Goal: Task Accomplishment & Management: Use online tool/utility

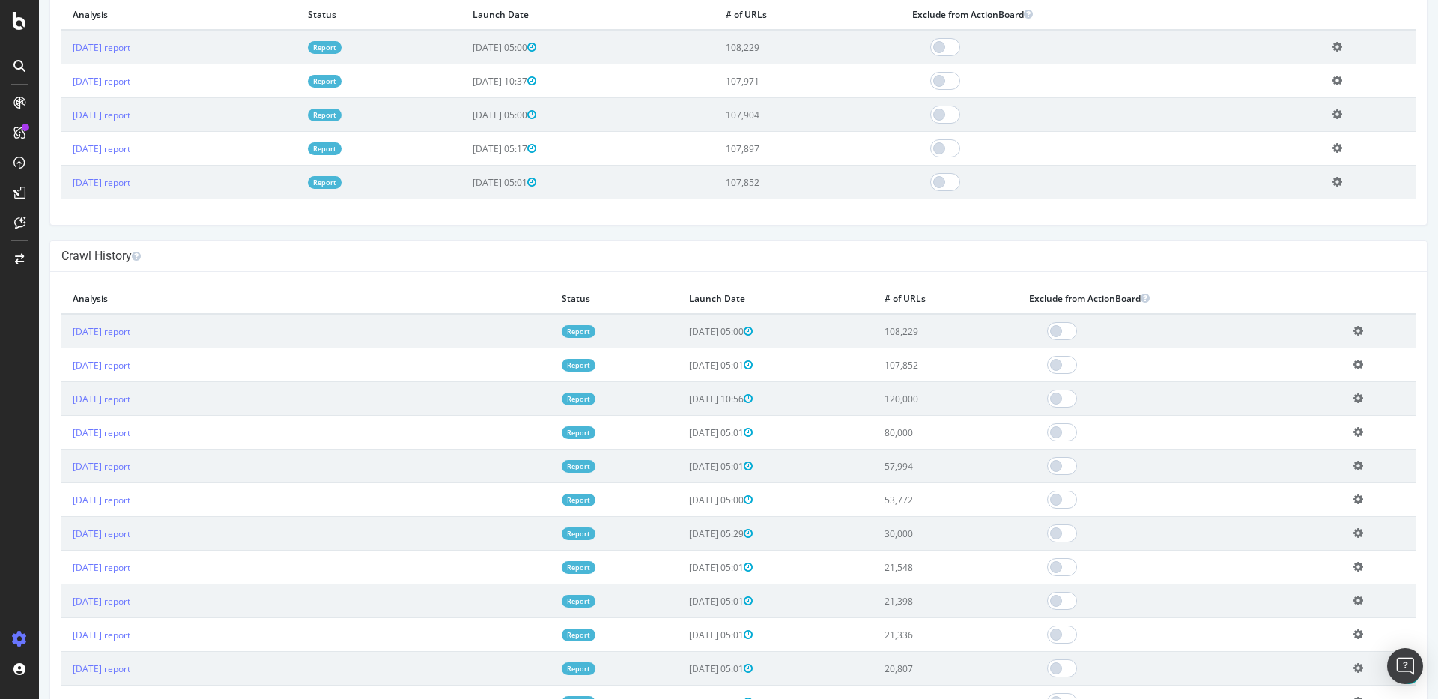
scroll to position [16, 0]
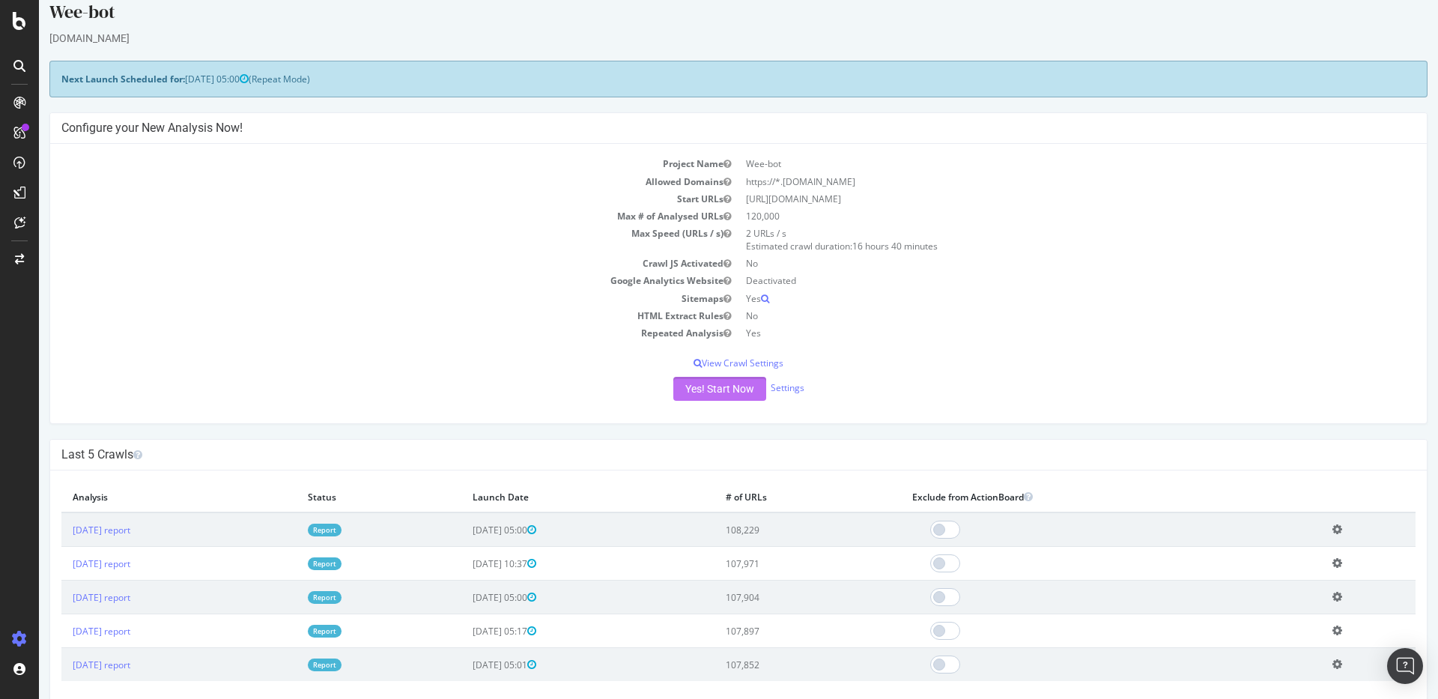
click at [716, 395] on button "Yes! Start Now" at bounding box center [719, 389] width 93 height 24
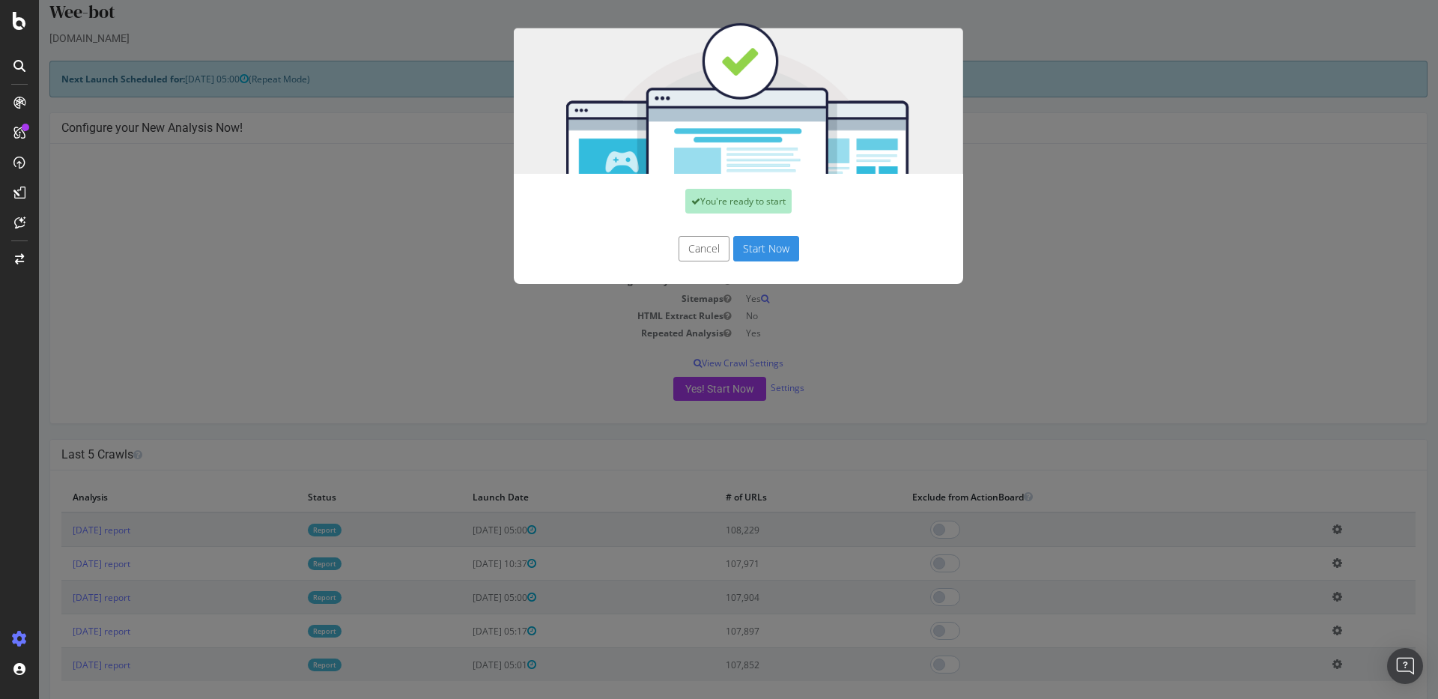
click at [755, 246] on button "Start Now" at bounding box center [766, 248] width 66 height 25
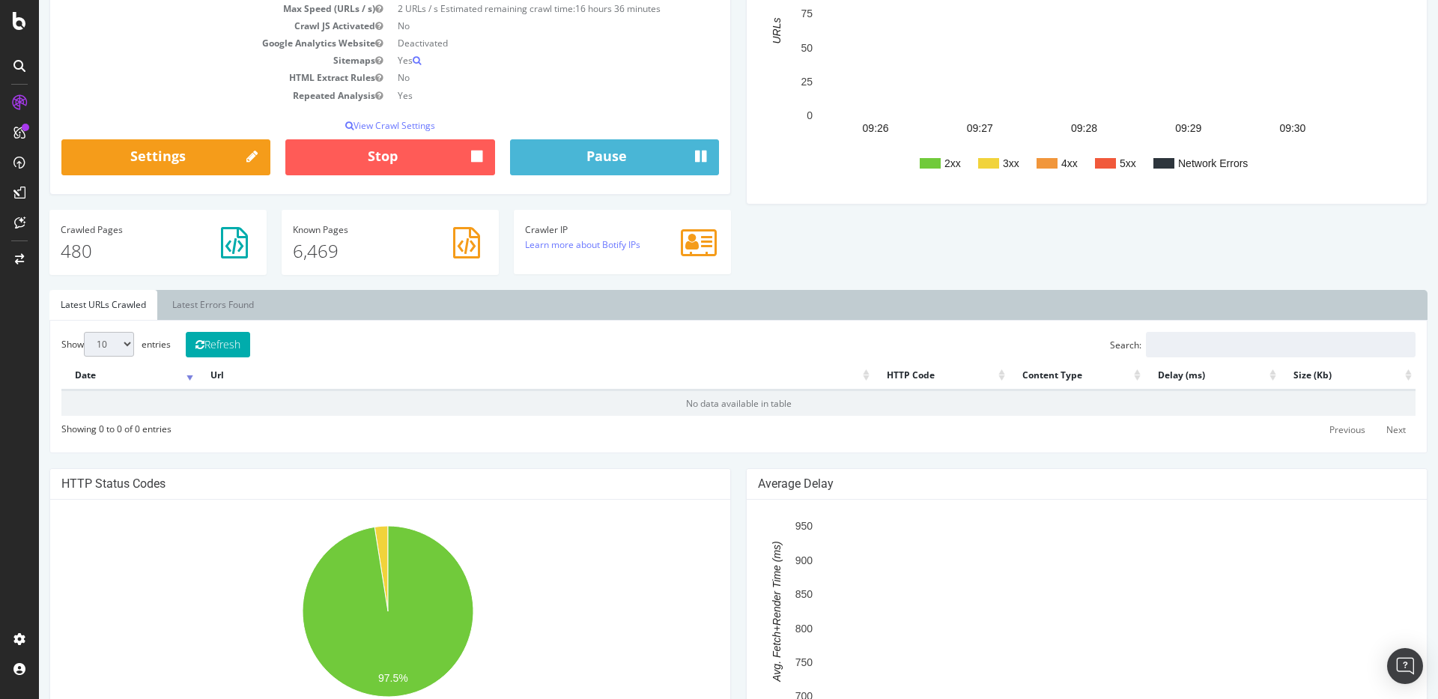
scroll to position [470, 0]
